Goal: Check status: Check status

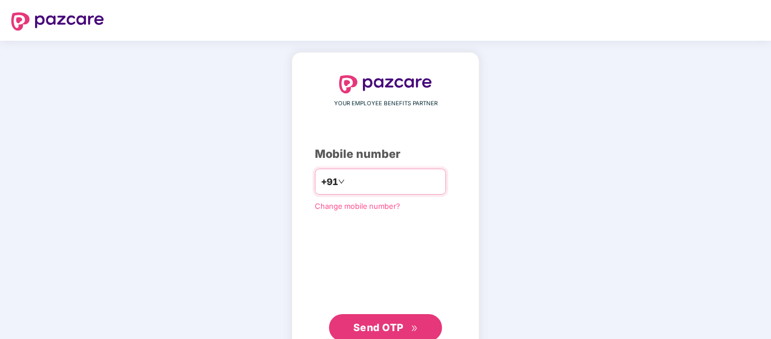
click at [372, 174] on input "number" at bounding box center [393, 181] width 93 height 18
type input "**********"
click at [387, 328] on span "Send OTP" at bounding box center [378, 327] width 50 height 12
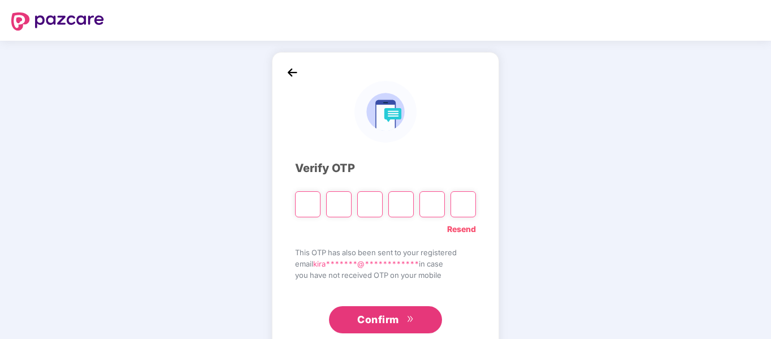
type input "*"
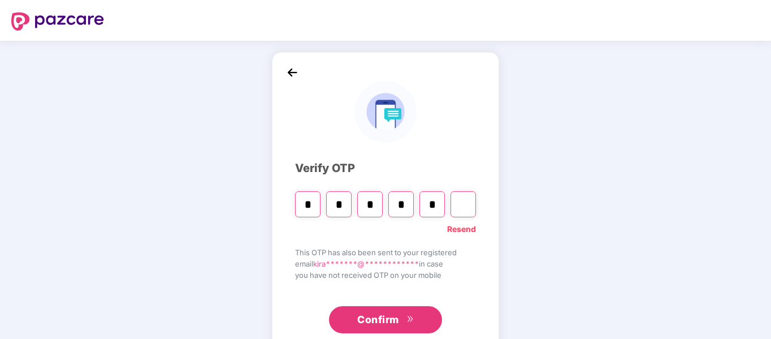
type input "*"
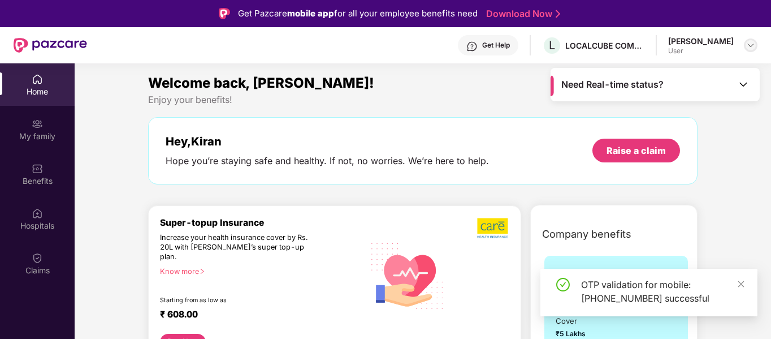
click at [751, 44] on img at bounding box center [750, 45] width 9 height 9
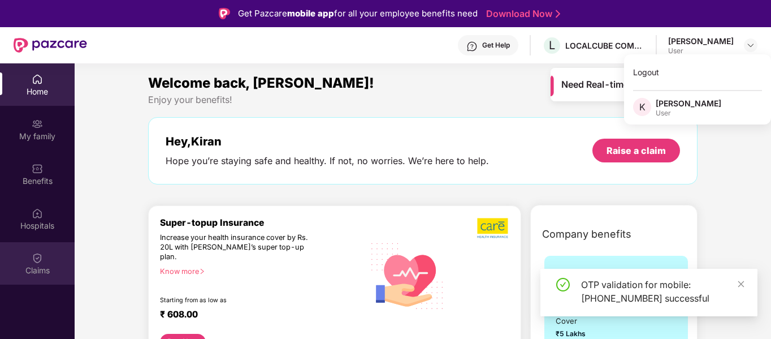
click at [47, 265] on div "Claims" at bounding box center [37, 270] width 75 height 11
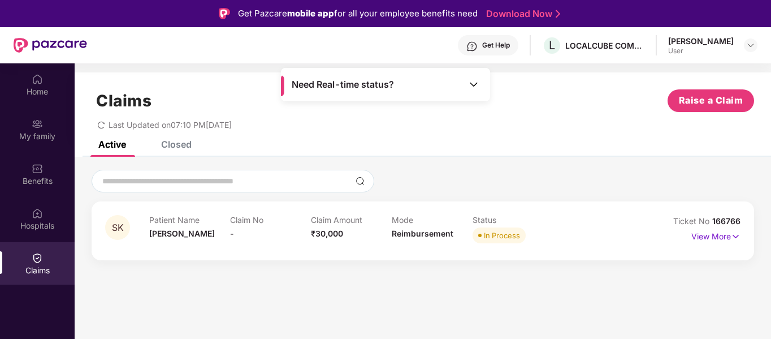
click at [500, 235] on div "In Process" at bounding box center [502, 235] width 36 height 11
click at [740, 236] on img at bounding box center [736, 236] width 10 height 12
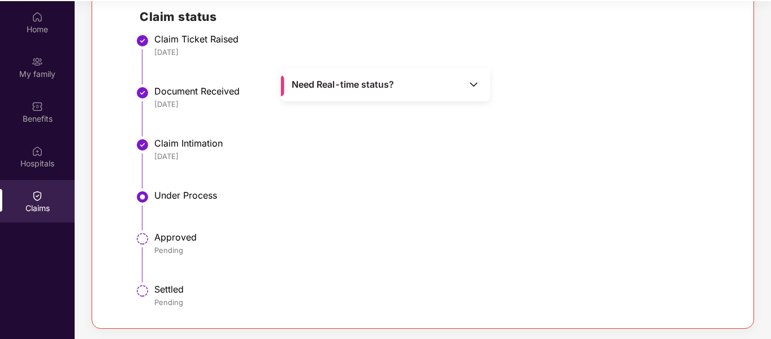
scroll to position [63, 0]
click at [402, 84] on div "Need Real-time status?" at bounding box center [385, 84] width 209 height 33
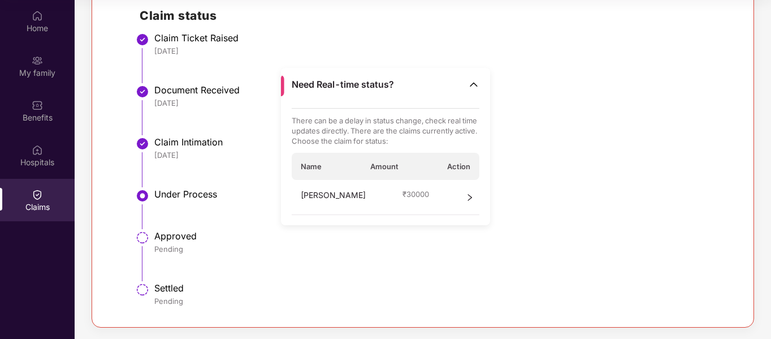
click at [469, 198] on icon "right" at bounding box center [470, 197] width 8 height 8
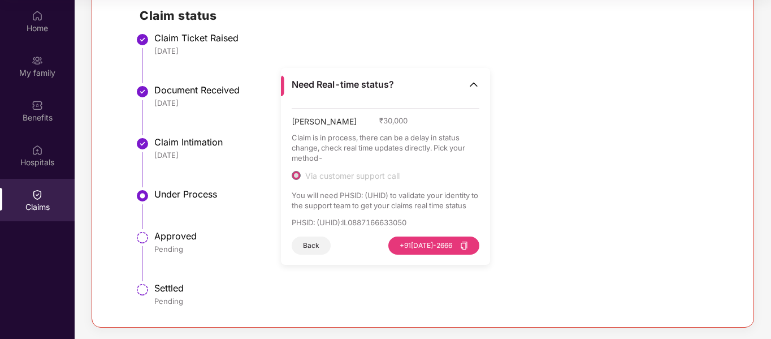
click at [384, 223] on p "PHSID: (UHID) : IL0887166633050" at bounding box center [386, 222] width 188 height 10
copy p "IL0887166633050"
